Goal: Complete application form

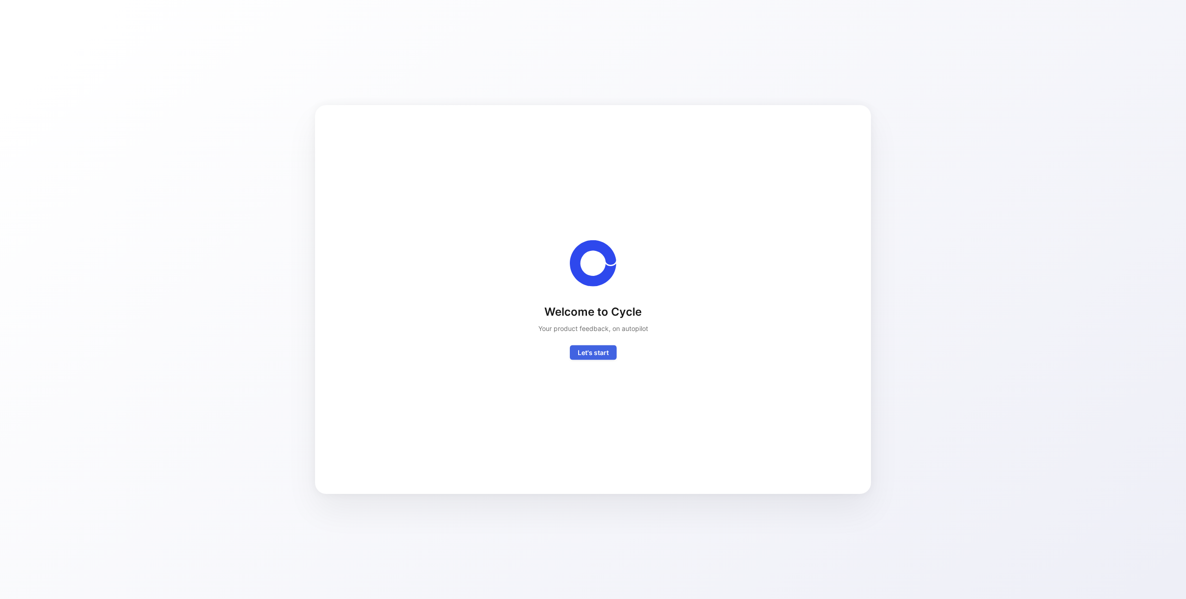
click at [594, 346] on button "Let's start" at bounding box center [593, 352] width 47 height 15
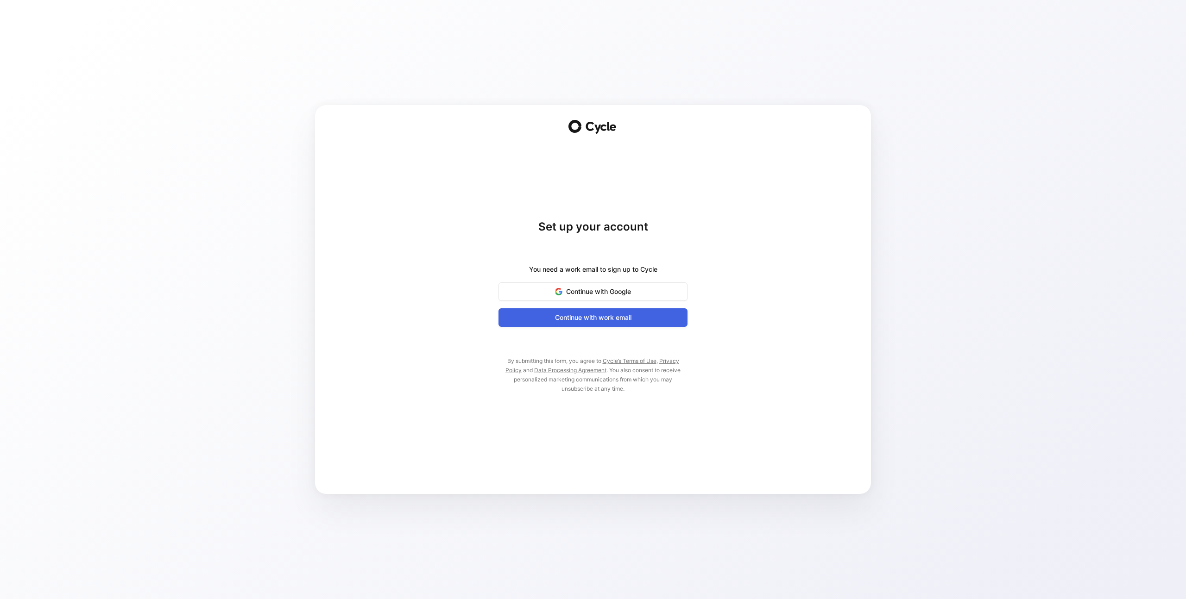
click at [592, 318] on span "Continue with work email" at bounding box center [593, 317] width 166 height 11
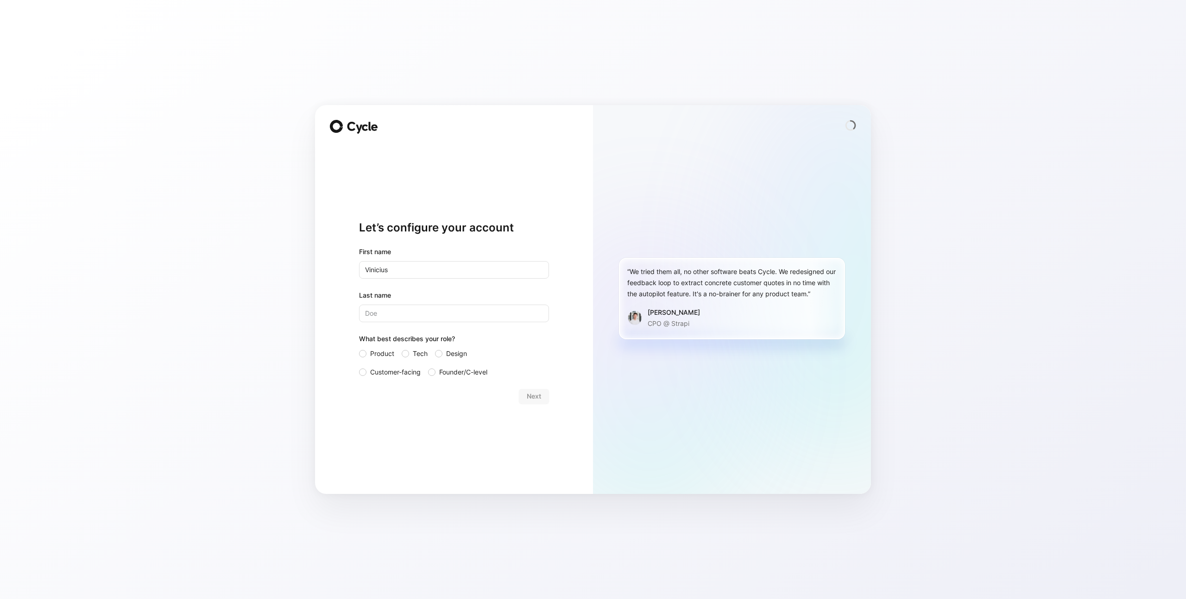
type input "Vinicius"
type input "Cousseau"
click at [410, 358] on label "Tech" at bounding box center [415, 353] width 26 height 11
click at [402, 348] on input "Tech" at bounding box center [402, 348] width 0 height 0
click at [527, 400] on span "Next" at bounding box center [534, 396] width 14 height 11
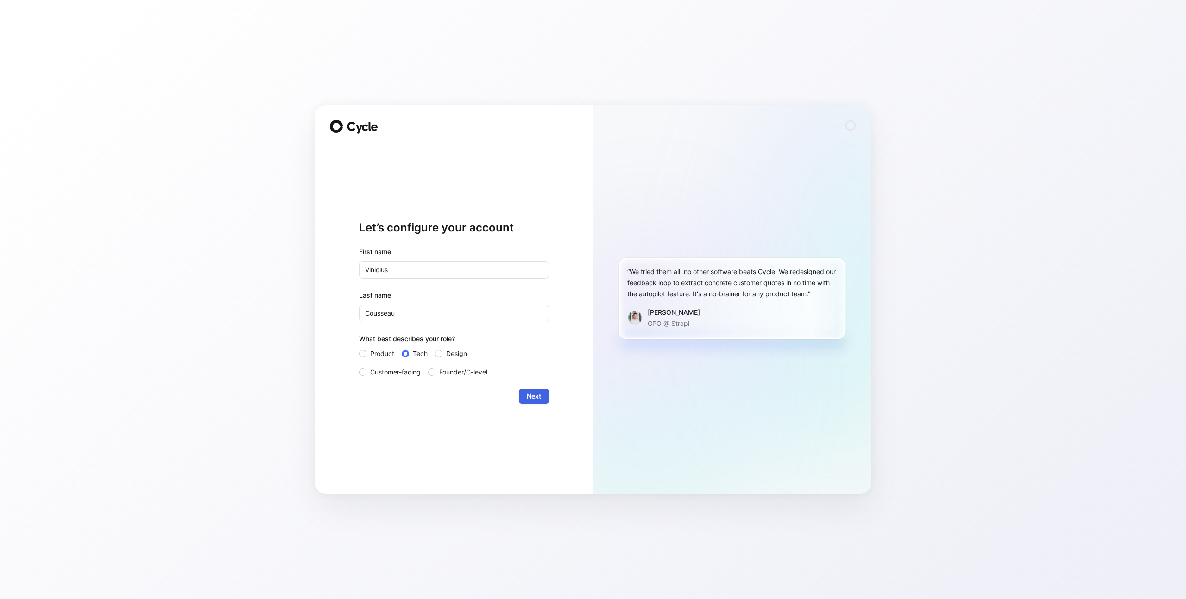
click at [535, 397] on span "Next" at bounding box center [534, 396] width 14 height 11
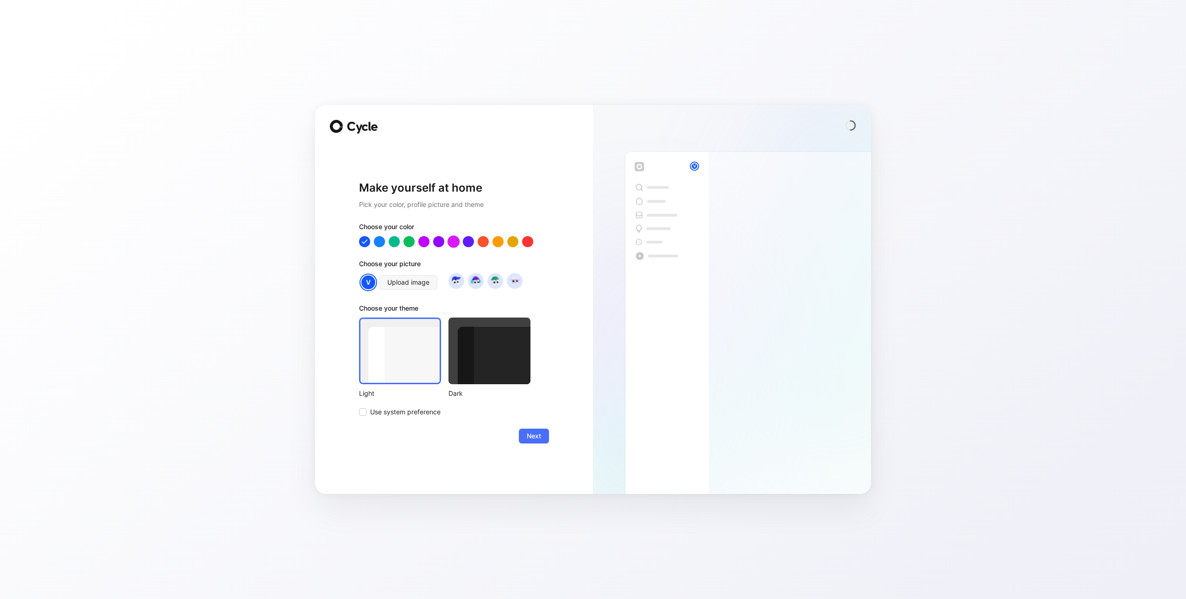
click at [453, 239] on div at bounding box center [453, 242] width 12 height 12
click at [475, 241] on div at bounding box center [454, 241] width 190 height 11
click at [471, 242] on div at bounding box center [468, 242] width 12 height 12
click at [361, 242] on div at bounding box center [364, 242] width 12 height 12
click at [478, 368] on div at bounding box center [489, 351] width 82 height 67
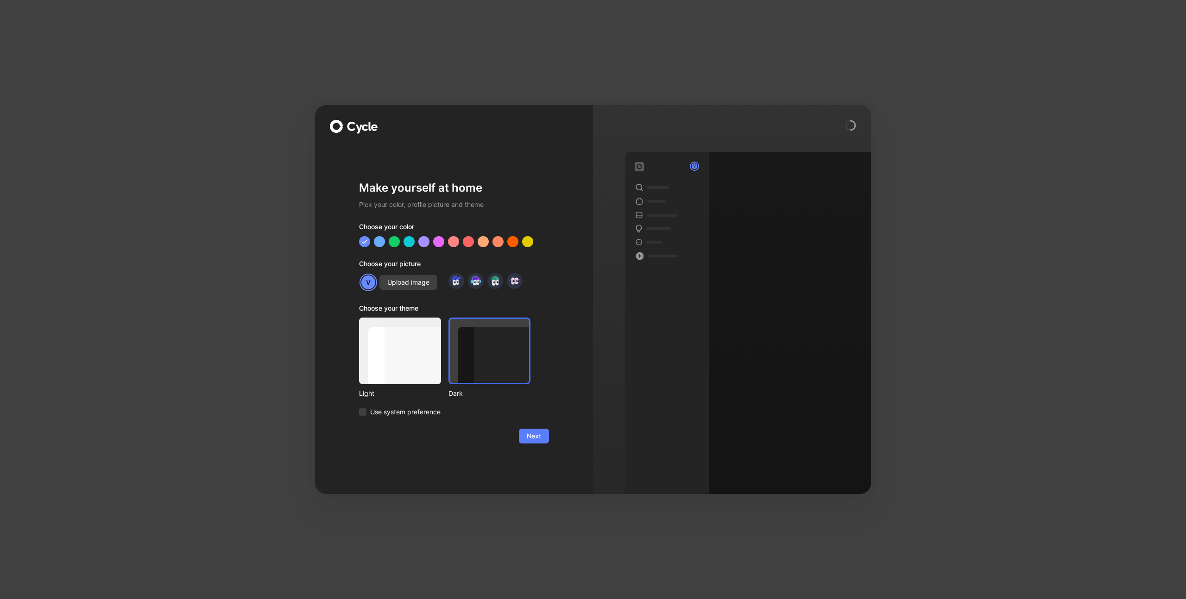
click at [537, 436] on span "Next" at bounding box center [534, 436] width 14 height 11
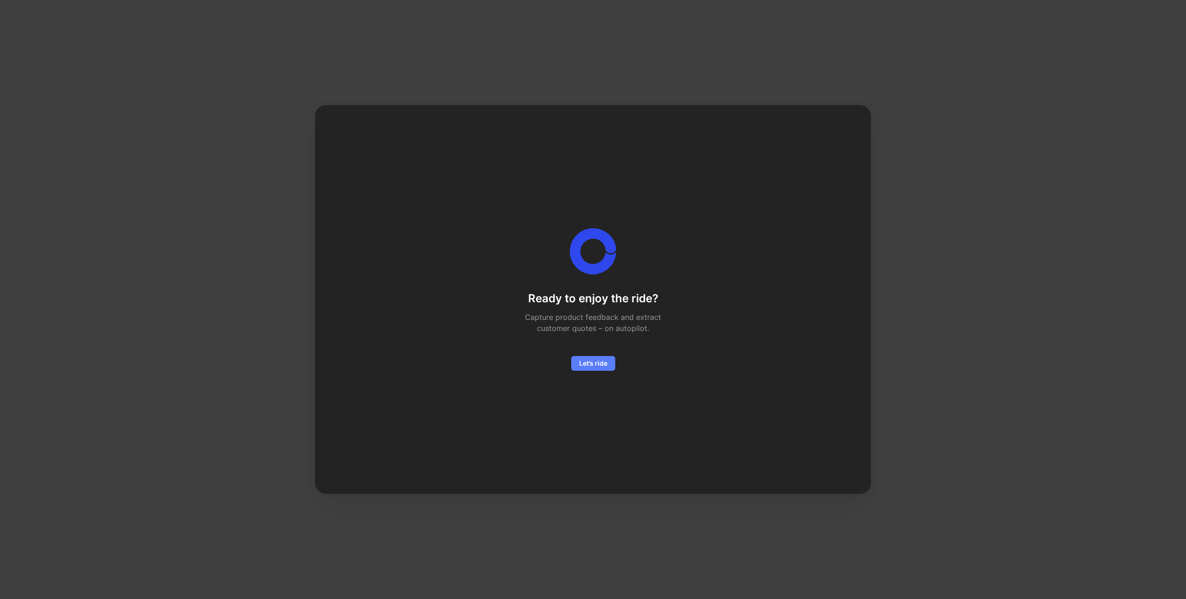
click at [594, 364] on span "Let’s ride" at bounding box center [593, 363] width 28 height 11
